Goal: Transaction & Acquisition: Book appointment/travel/reservation

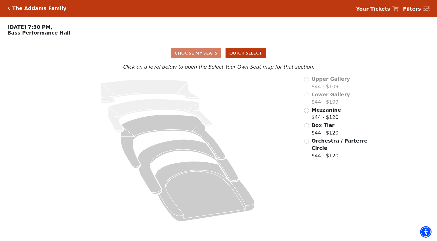
click at [327, 141] on span "Orchestra / Parterre Circle" at bounding box center [340, 144] width 56 height 13
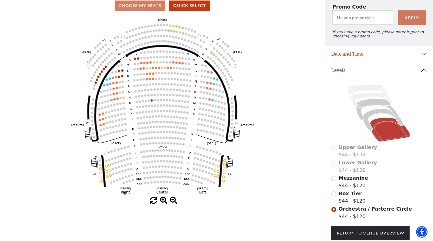
scroll to position [85, 0]
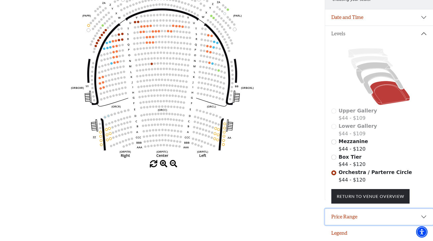
click at [347, 222] on button "Price Range" at bounding box center [379, 217] width 108 height 16
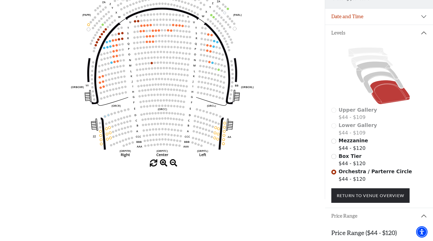
scroll to position [111, 0]
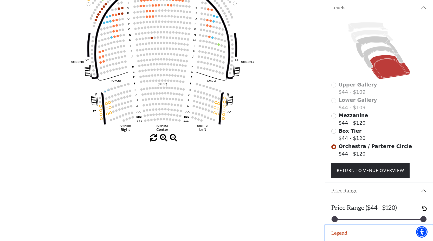
click at [351, 230] on button "Legend" at bounding box center [379, 233] width 108 height 16
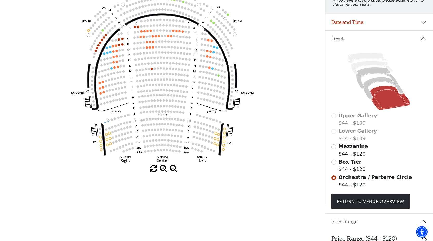
scroll to position [74, 0]
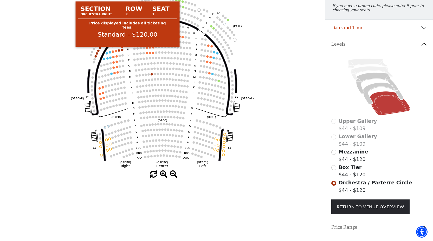
click at [122, 50] on circle at bounding box center [122, 50] width 2 height 2
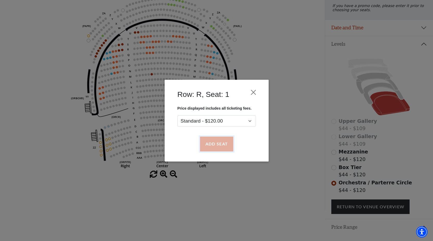
click at [217, 143] on button "Add Seat" at bounding box center [216, 144] width 33 height 15
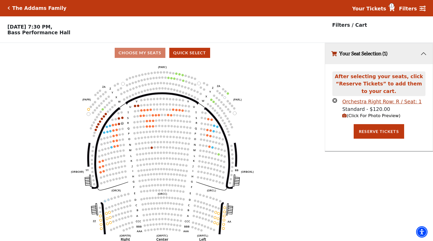
scroll to position [0, 0]
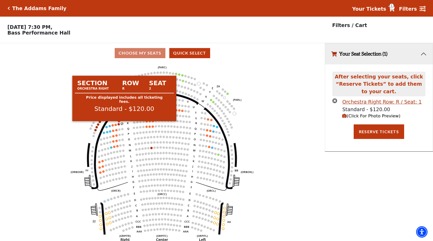
click at [119, 124] on circle at bounding box center [119, 124] width 2 height 2
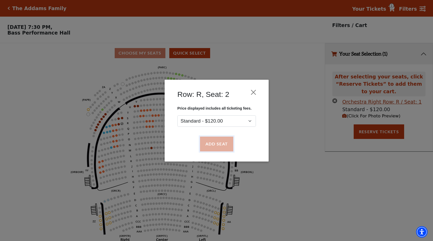
click at [210, 145] on button "Add Seat" at bounding box center [216, 144] width 33 height 15
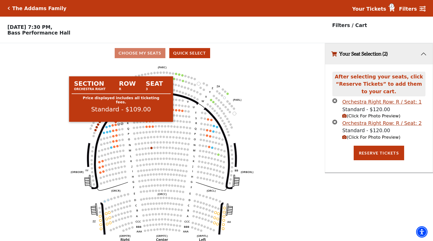
click at [116, 126] on circle at bounding box center [116, 125] width 2 height 2
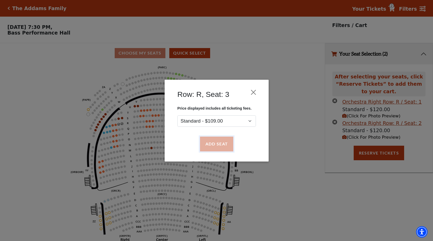
click at [218, 148] on button "Add Seat" at bounding box center [216, 144] width 33 height 15
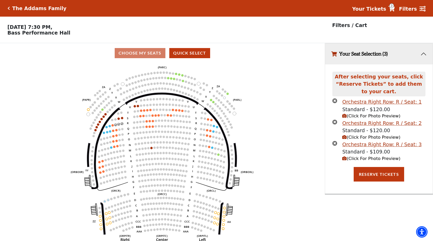
click at [352, 117] on span "(Click For Photo Preview)" at bounding box center [371, 116] width 58 height 5
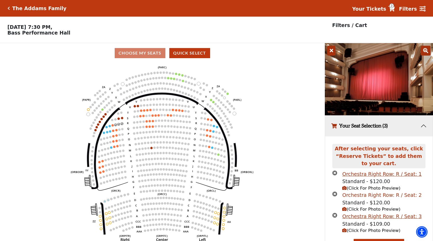
click at [359, 197] on div "Orchestra Right Row: R / Seat: 2" at bounding box center [381, 196] width 79 height 8
click at [347, 196] on div "Orchestra Right Row: R / Seat: 2" at bounding box center [381, 196] width 79 height 8
click at [371, 219] on div "Orchestra Right Row: R / Seat: 3" at bounding box center [381, 217] width 79 height 8
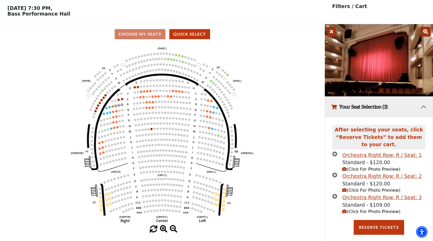
scroll to position [20, 0]
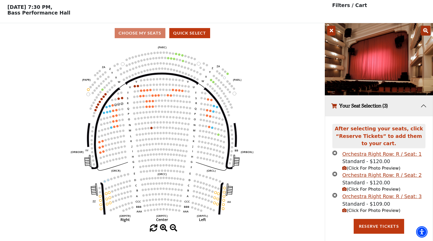
click at [374, 191] on span "(Click For Photo Preview)" at bounding box center [371, 189] width 58 height 5
click at [346, 189] on icon "(Click For Photo Preview)" at bounding box center [344, 189] width 4 height 4
click at [366, 211] on span "(Click For Photo Preview)" at bounding box center [371, 210] width 58 height 5
click at [343, 211] on icon "(Click For Photo Preview)" at bounding box center [344, 211] width 4 height 4
click at [343, 171] on button "(Click For Photo Preview)" at bounding box center [371, 168] width 58 height 7
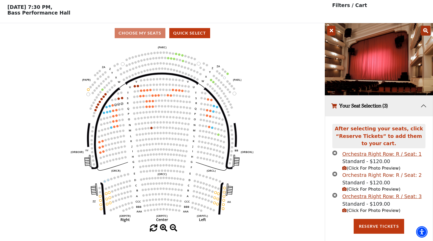
click at [361, 177] on div "Orchestra Right Row: R / Seat: 2" at bounding box center [381, 176] width 79 height 8
click at [377, 156] on div "Orchestra Right Row: R / Seat: 1" at bounding box center [381, 155] width 79 height 8
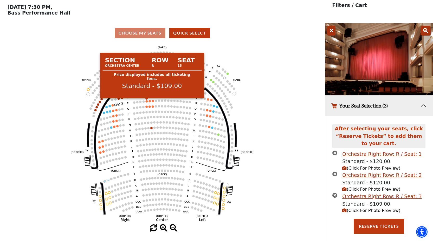
click at [146, 101] on circle at bounding box center [147, 101] width 2 height 2
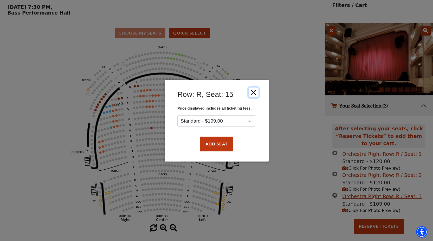
click at [250, 93] on button "Close" at bounding box center [253, 92] width 10 height 10
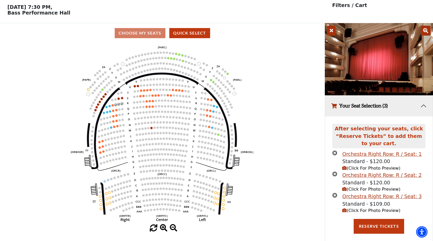
click at [329, 31] on icon at bounding box center [331, 31] width 8 height 10
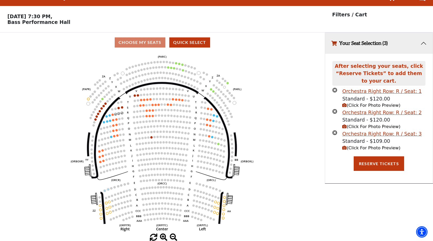
scroll to position [11, 0]
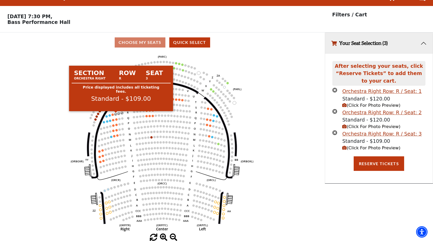
click at [116, 114] on circle at bounding box center [116, 114] width 2 height 2
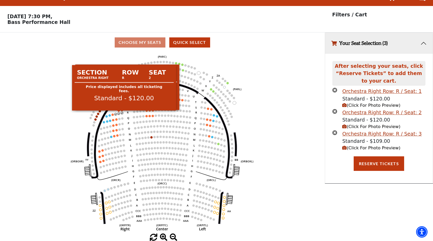
click at [120, 114] on circle at bounding box center [119, 114] width 2 height 2
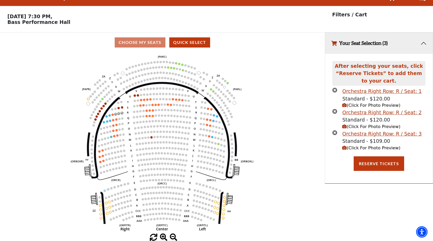
click at [335, 132] on icon "times-circle" at bounding box center [334, 132] width 5 height 5
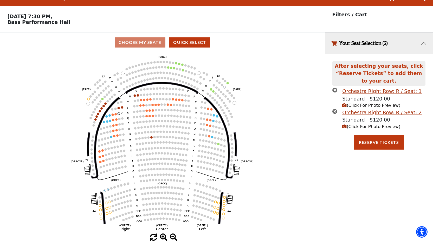
click at [334, 110] on icon "times-circle" at bounding box center [334, 111] width 5 height 5
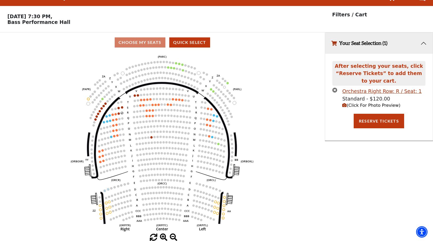
click at [334, 91] on icon "times-circle" at bounding box center [334, 90] width 5 height 5
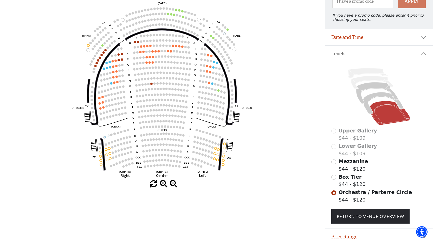
scroll to position [63, 0]
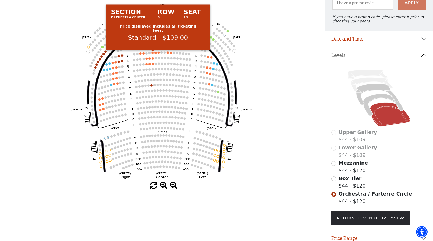
click at [153, 54] on circle at bounding box center [153, 53] width 2 height 2
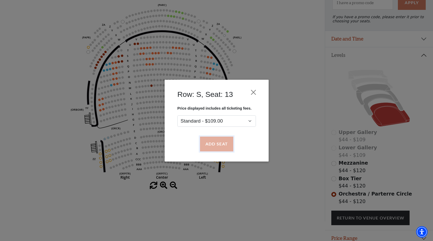
click at [220, 140] on button "Add Seat" at bounding box center [216, 144] width 33 height 15
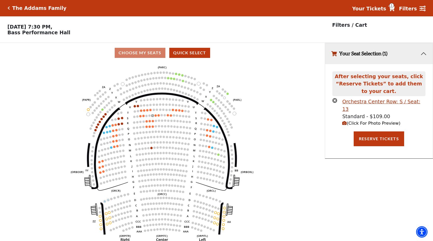
scroll to position [0, 0]
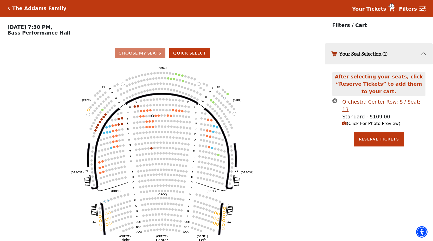
click at [157, 117] on icon "Left (ORPITL) Right (ORPITR) Center (ORPITC) ZZ AA YY BB ZA ZA (ORCL) (ORCR) (O…" at bounding box center [162, 154] width 292 height 182
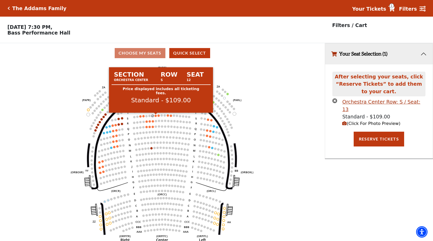
click at [156, 117] on circle at bounding box center [155, 116] width 2 height 2
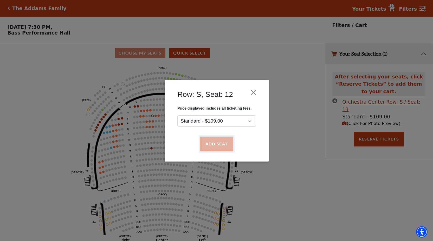
click at [212, 137] on button "Add Seat" at bounding box center [216, 144] width 33 height 15
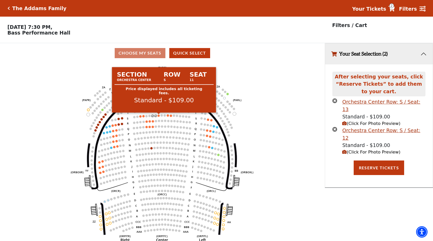
click at [158, 116] on circle at bounding box center [159, 116] width 2 height 2
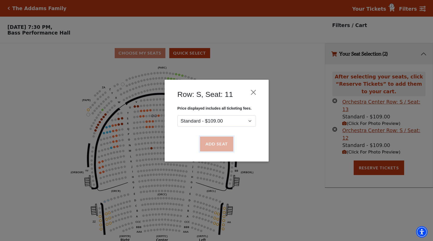
click at [209, 143] on button "Add Seat" at bounding box center [216, 144] width 33 height 15
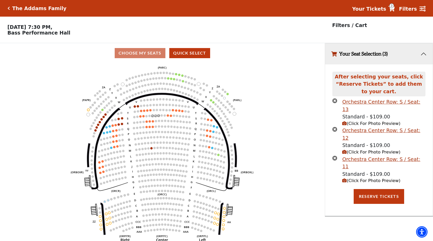
click at [369, 121] on span "(Click For Photo Preview)" at bounding box center [371, 123] width 58 height 5
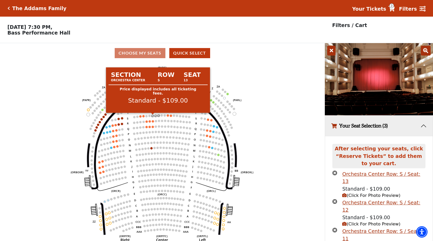
click at [152, 116] on circle at bounding box center [153, 116] width 2 height 2
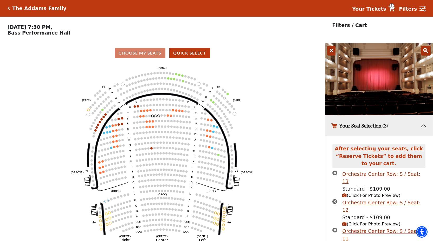
click at [335, 173] on icon "times-circle" at bounding box center [334, 173] width 5 height 5
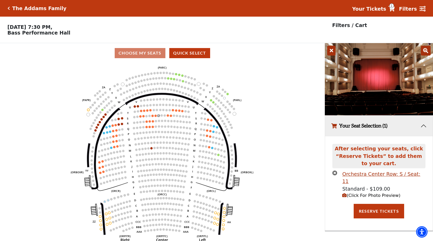
click at [335, 173] on icon "times-circle" at bounding box center [334, 173] width 5 height 5
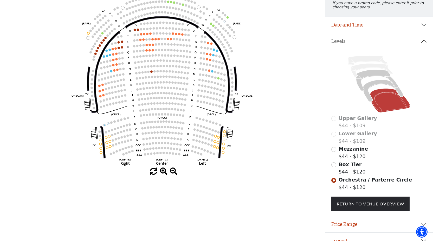
scroll to position [85, 0]
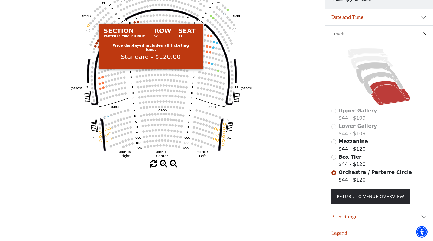
click at [96, 45] on circle at bounding box center [95, 46] width 2 height 2
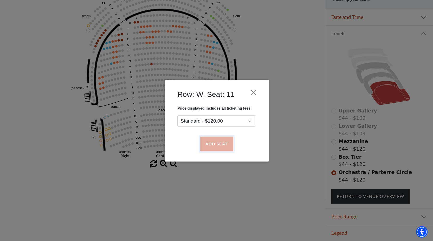
click at [229, 145] on button "Add Seat" at bounding box center [216, 144] width 33 height 15
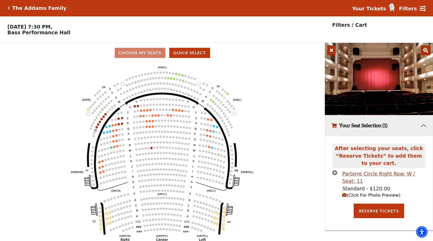
scroll to position [0, 0]
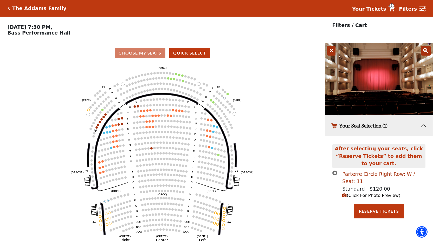
click at [356, 175] on div "Parterre Circle Right Row: W / Seat: 11" at bounding box center [383, 178] width 83 height 15
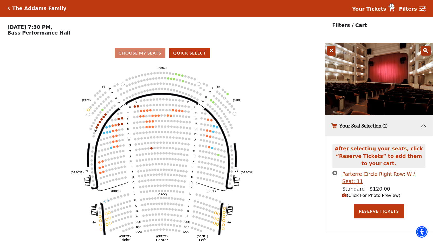
scroll to position [11, 0]
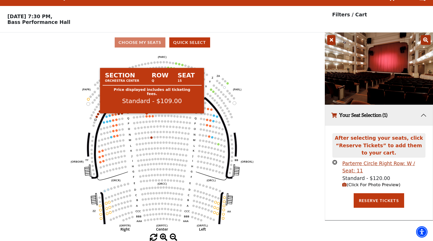
click at [147, 116] on circle at bounding box center [147, 116] width 2 height 2
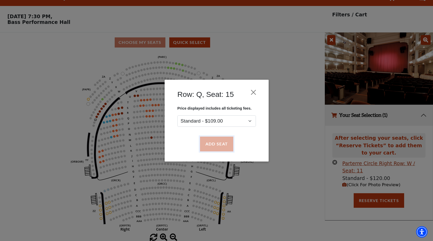
click at [211, 146] on button "Add Seat" at bounding box center [216, 144] width 33 height 15
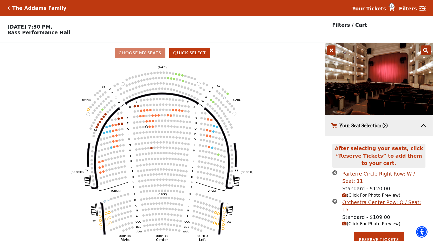
scroll to position [0, 0]
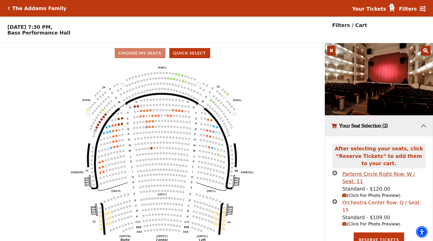
click at [381, 199] on div "Orchestra Center Row: Q / Seat: 15" at bounding box center [383, 206] width 83 height 15
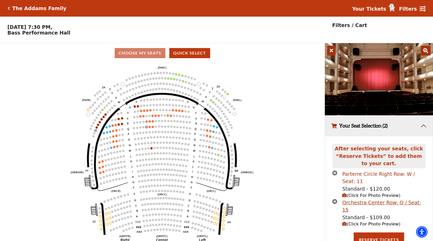
click at [374, 175] on div "Parterre Circle Right Row: W / Seat: 11" at bounding box center [383, 178] width 83 height 15
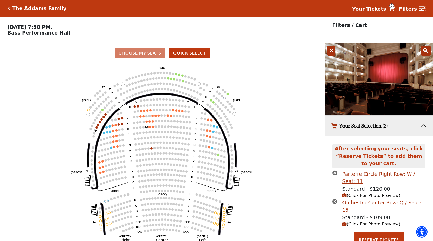
click at [377, 199] on div "Orchestra Center Row: Q / Seat: 15" at bounding box center [383, 206] width 83 height 15
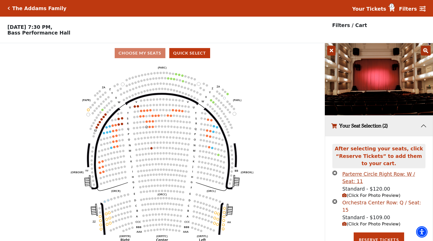
click at [394, 199] on div "Orchestra Center Row: Q / Seat: 15" at bounding box center [383, 206] width 83 height 15
click at [390, 199] on div "Orchestra Center Row: Q / Seat: 15" at bounding box center [383, 206] width 83 height 15
click at [390, 173] on div "Parterre Circle Right Row: W / Seat: 11" at bounding box center [383, 178] width 83 height 15
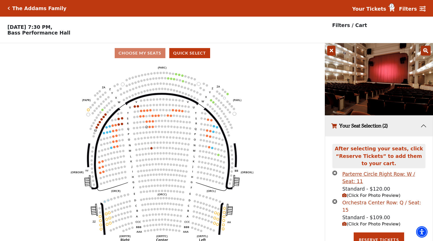
click at [383, 199] on div "Orchestra Center Row: Q / Seat: 15" at bounding box center [383, 206] width 83 height 15
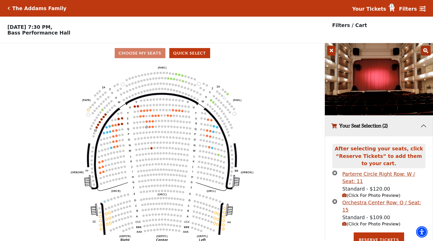
click at [334, 199] on icon "times-circle" at bounding box center [334, 201] width 5 height 5
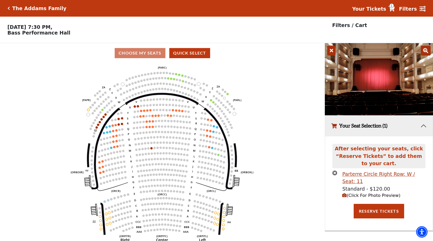
click at [334, 174] on icon "times-circle" at bounding box center [334, 173] width 5 height 5
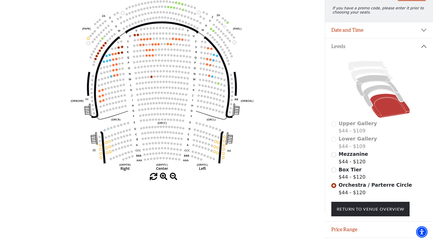
scroll to position [70, 0]
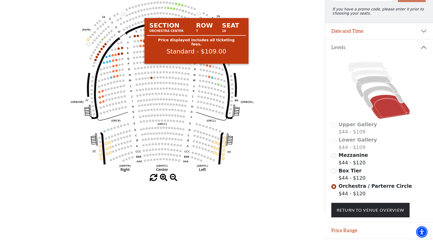
click at [141, 41] on circle at bounding box center [141, 40] width 2 height 2
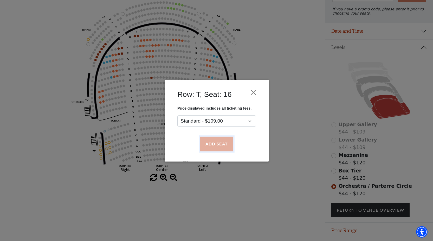
click at [218, 139] on button "Add Seat" at bounding box center [216, 144] width 33 height 15
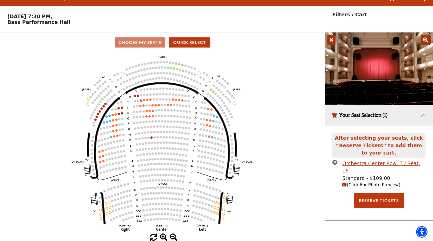
scroll to position [0, 0]
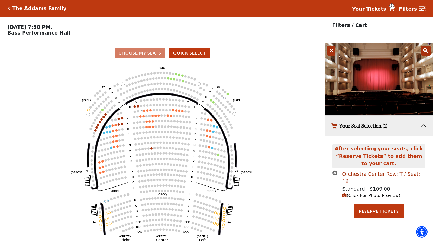
click at [372, 174] on div "Orchestra Center Row: T / Seat: 16" at bounding box center [383, 178] width 83 height 15
click at [359, 193] on span "(Click For Photo Preview)" at bounding box center [371, 195] width 58 height 5
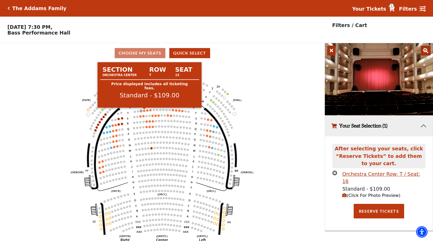
click at [145, 111] on circle at bounding box center [144, 111] width 2 height 2
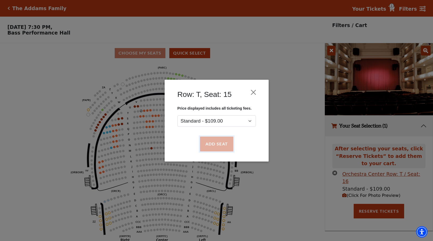
click at [219, 144] on button "Add Seat" at bounding box center [216, 144] width 33 height 15
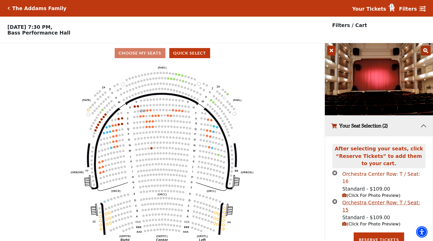
click at [375, 173] on div "Orchestra Center Row: T / Seat: 16" at bounding box center [383, 178] width 83 height 15
click at [376, 199] on div "Orchestra Center Row: T / Seat: 15" at bounding box center [383, 206] width 83 height 15
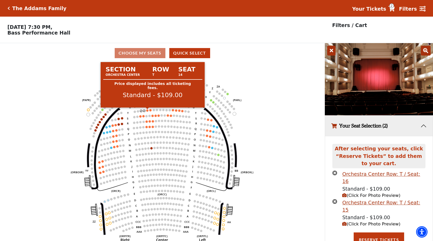
click at [148, 111] on circle at bounding box center [147, 110] width 2 height 2
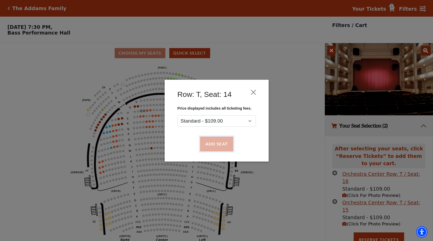
click at [214, 145] on button "Add Seat" at bounding box center [216, 144] width 33 height 15
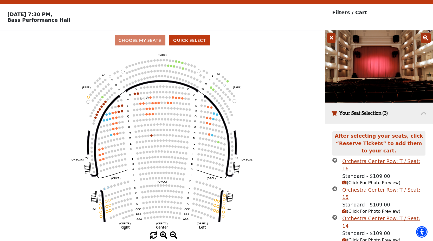
click at [134, 94] on use "Seat Selected" at bounding box center [135, 94] width 3 height 3
click at [136, 95] on use "Seat Selected" at bounding box center [135, 94] width 3 height 3
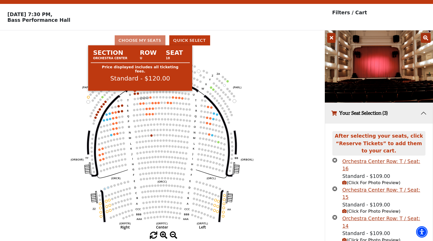
click at [135, 94] on circle at bounding box center [135, 94] width 2 height 2
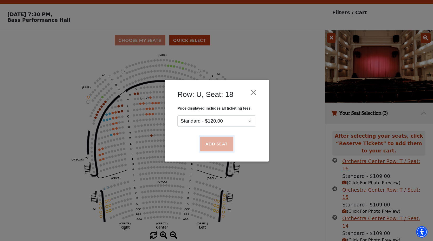
click at [214, 145] on button "Add Seat" at bounding box center [216, 144] width 33 height 15
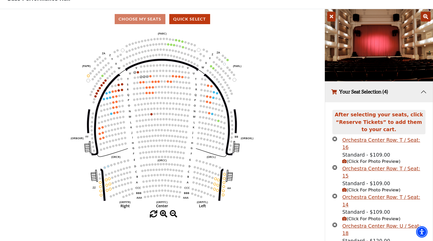
scroll to position [47, 0]
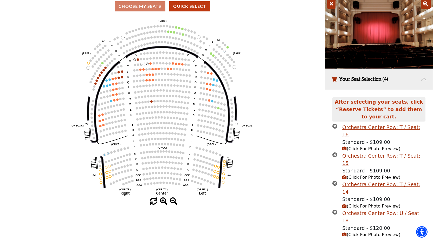
click at [397, 210] on div "Orchestra Center Row: U / Seat: 18" at bounding box center [383, 217] width 83 height 15
click at [365, 232] on span "(Click For Photo Preview)" at bounding box center [371, 234] width 58 height 5
click at [360, 232] on span "(Click For Photo Preview)" at bounding box center [371, 234] width 58 height 5
click at [335, 210] on icon "times-circle" at bounding box center [334, 212] width 5 height 5
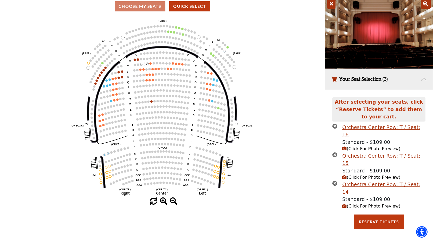
scroll to position [25, 0]
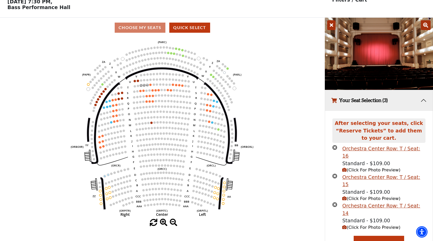
click at [335, 174] on icon "times-circle" at bounding box center [334, 176] width 5 height 5
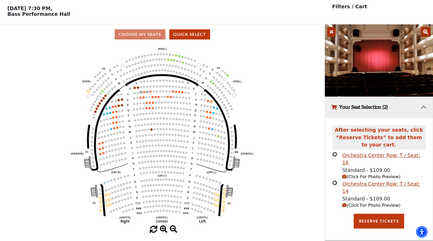
scroll to position [11, 0]
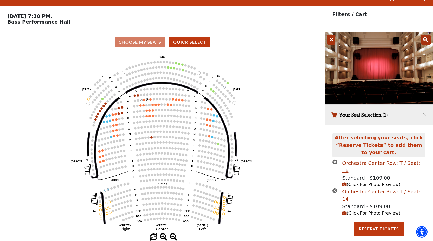
click at [335, 162] on icon "times-circle" at bounding box center [334, 162] width 5 height 5
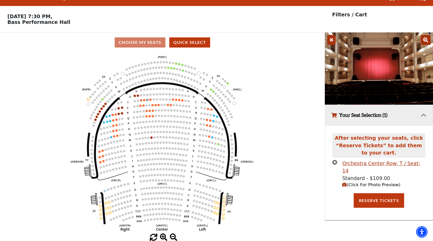
click at [335, 162] on icon "times-circle" at bounding box center [334, 162] width 5 height 5
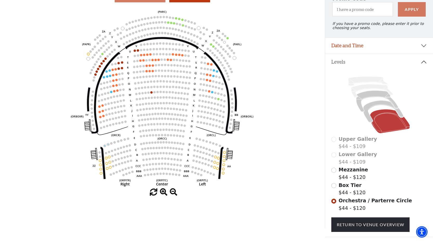
scroll to position [57, 0]
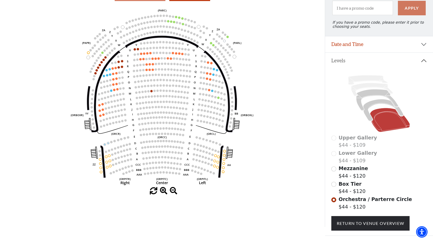
click at [357, 171] on span "Mezzanine" at bounding box center [353, 169] width 29 height 6
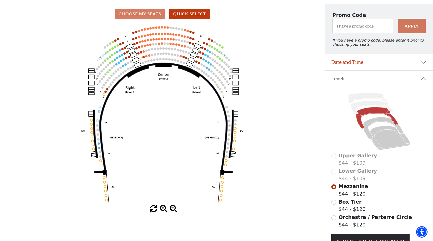
scroll to position [40, 0]
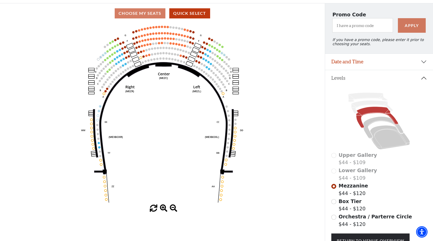
click at [350, 201] on span "Box Tier" at bounding box center [350, 202] width 23 height 6
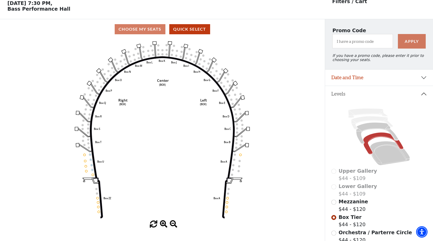
scroll to position [85, 0]
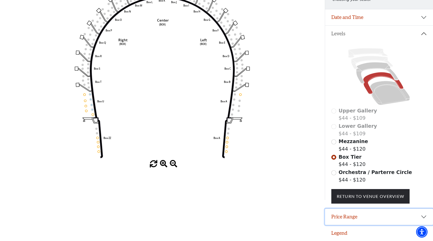
click at [359, 215] on button "Price Range" at bounding box center [379, 217] width 108 height 16
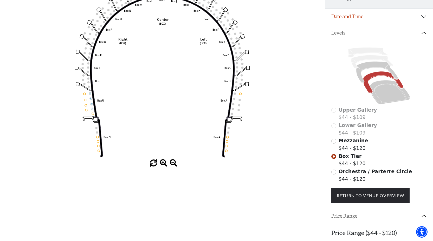
scroll to position [111, 0]
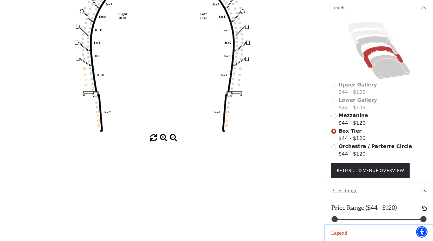
click at [345, 228] on button "Legend" at bounding box center [379, 233] width 108 height 16
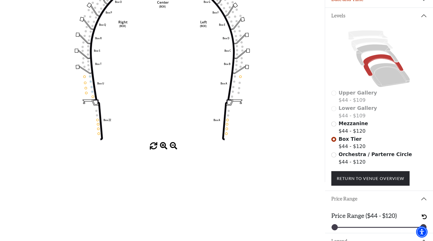
scroll to position [99, 0]
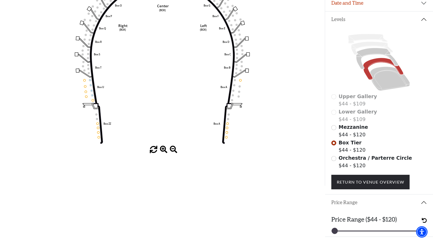
click at [347, 160] on span "Orchestra / Parterre Circle" at bounding box center [375, 158] width 73 height 6
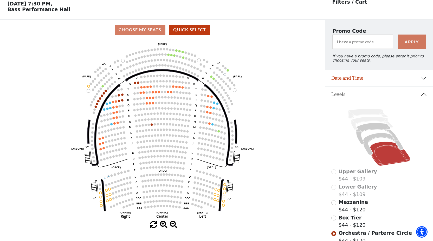
scroll to position [24, 0]
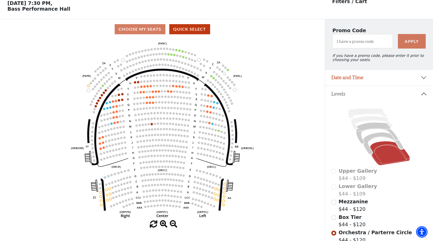
click at [122, 100] on circle at bounding box center [122, 100] width 2 height 2
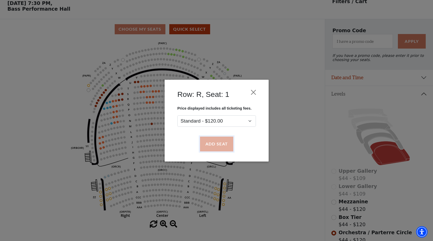
click at [221, 142] on button "Add Seat" at bounding box center [216, 144] width 33 height 15
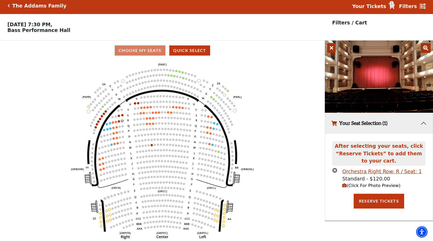
scroll to position [0, 0]
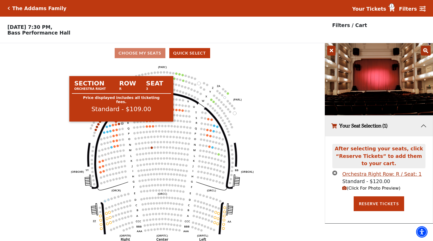
click at [115, 125] on circle at bounding box center [116, 125] width 2 height 2
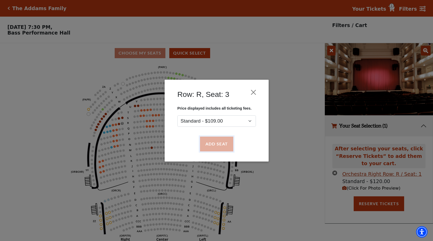
click at [221, 142] on button "Add Seat" at bounding box center [216, 144] width 33 height 15
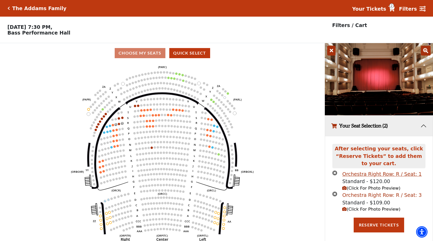
click at [369, 195] on div "Orchestra Right Row: R / Seat: 3" at bounding box center [381, 196] width 79 height 8
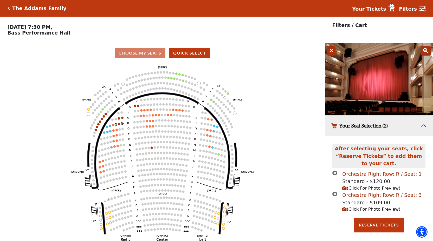
click at [335, 173] on icon "times-circle" at bounding box center [334, 173] width 5 height 5
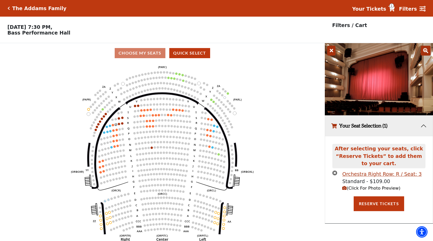
click at [335, 173] on icon "times-circle" at bounding box center [334, 173] width 5 height 5
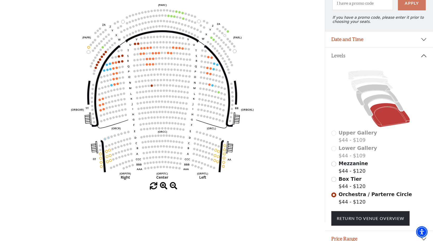
scroll to position [59, 0]
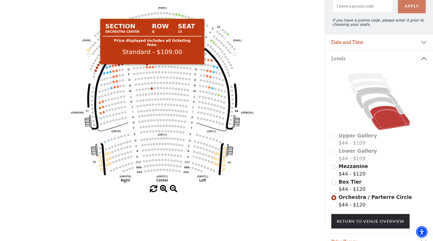
click at [147, 67] on circle at bounding box center [147, 67] width 2 height 2
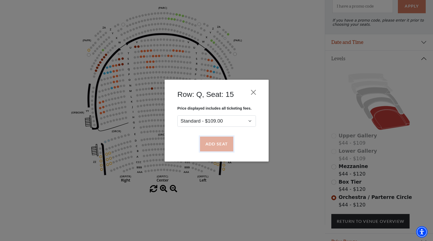
click at [220, 144] on button "Add Seat" at bounding box center [216, 144] width 33 height 15
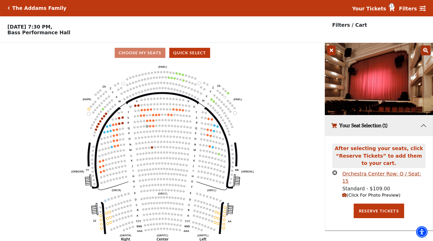
scroll to position [0, 0]
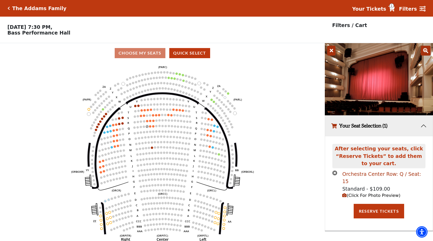
click at [379, 176] on div "Orchestra Center Row: Q / Seat: 15" at bounding box center [383, 178] width 83 height 15
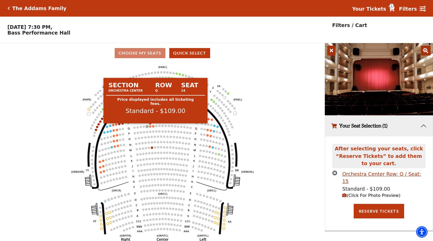
click at [151, 127] on circle at bounding box center [150, 126] width 2 height 2
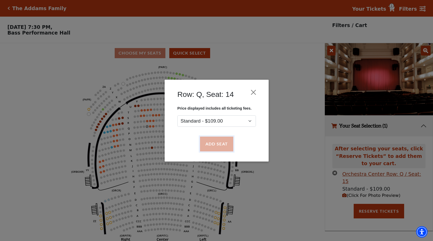
click at [221, 144] on button "Add Seat" at bounding box center [216, 144] width 33 height 15
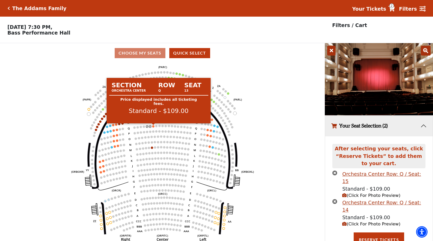
click at [153, 126] on circle at bounding box center [153, 126] width 2 height 2
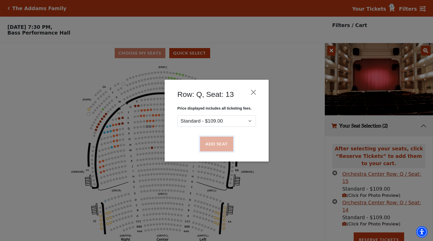
click at [215, 146] on button "Add Seat" at bounding box center [216, 144] width 33 height 15
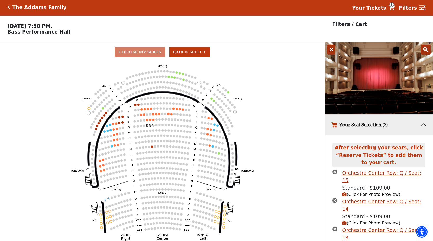
scroll to position [13, 0]
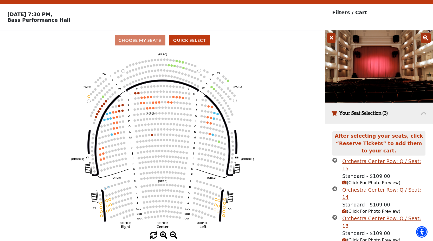
click at [147, 114] on circle at bounding box center [147, 114] width 2 height 2
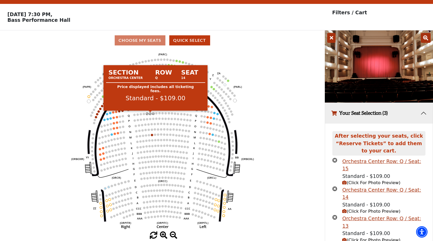
click at [151, 114] on circle at bounding box center [150, 114] width 2 height 2
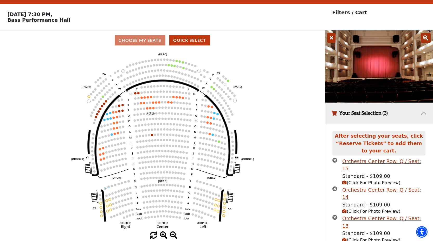
click at [337, 159] on li "Orchestra Center Row: Q / Seat: 15 Standard - $109.00 (Click For Photo Preview)" at bounding box center [378, 172] width 93 height 29
click at [336, 159] on icon "times-circle" at bounding box center [334, 160] width 5 height 5
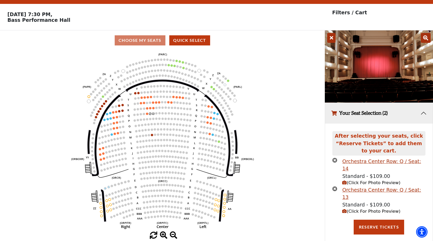
scroll to position [11, 0]
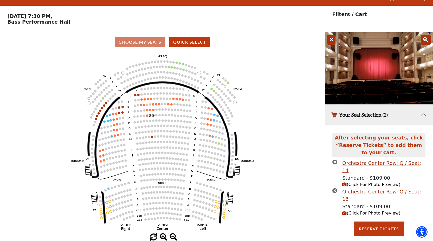
click at [335, 161] on icon "times-circle" at bounding box center [334, 162] width 5 height 5
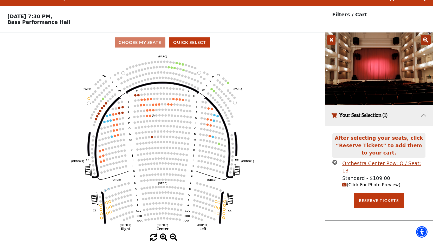
click at [335, 161] on icon "times-circle" at bounding box center [334, 162] width 5 height 5
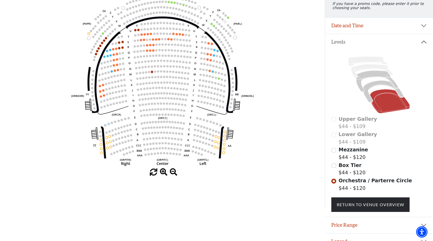
scroll to position [85, 0]
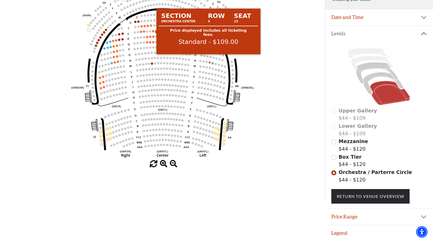
click at [153, 30] on circle at bounding box center [153, 31] width 2 height 2
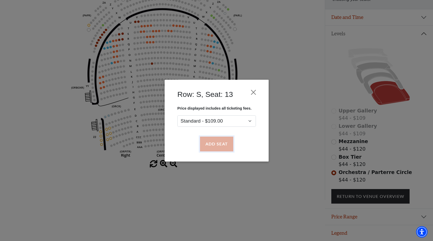
click at [214, 141] on button "Add Seat" at bounding box center [216, 144] width 33 height 15
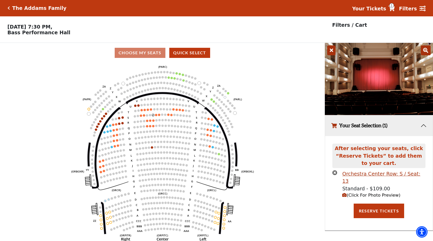
scroll to position [0, 0]
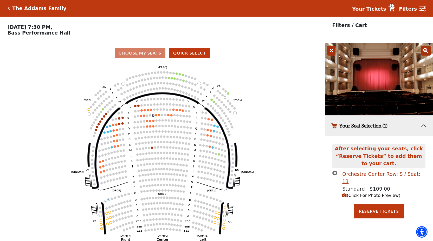
click at [334, 173] on icon "times-circle" at bounding box center [334, 173] width 5 height 5
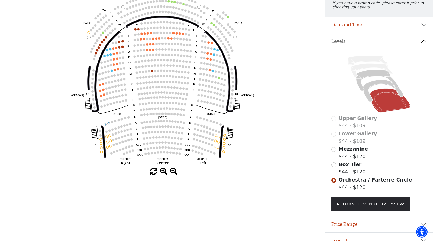
scroll to position [85, 0]
